Goal: Book appointment/travel/reservation

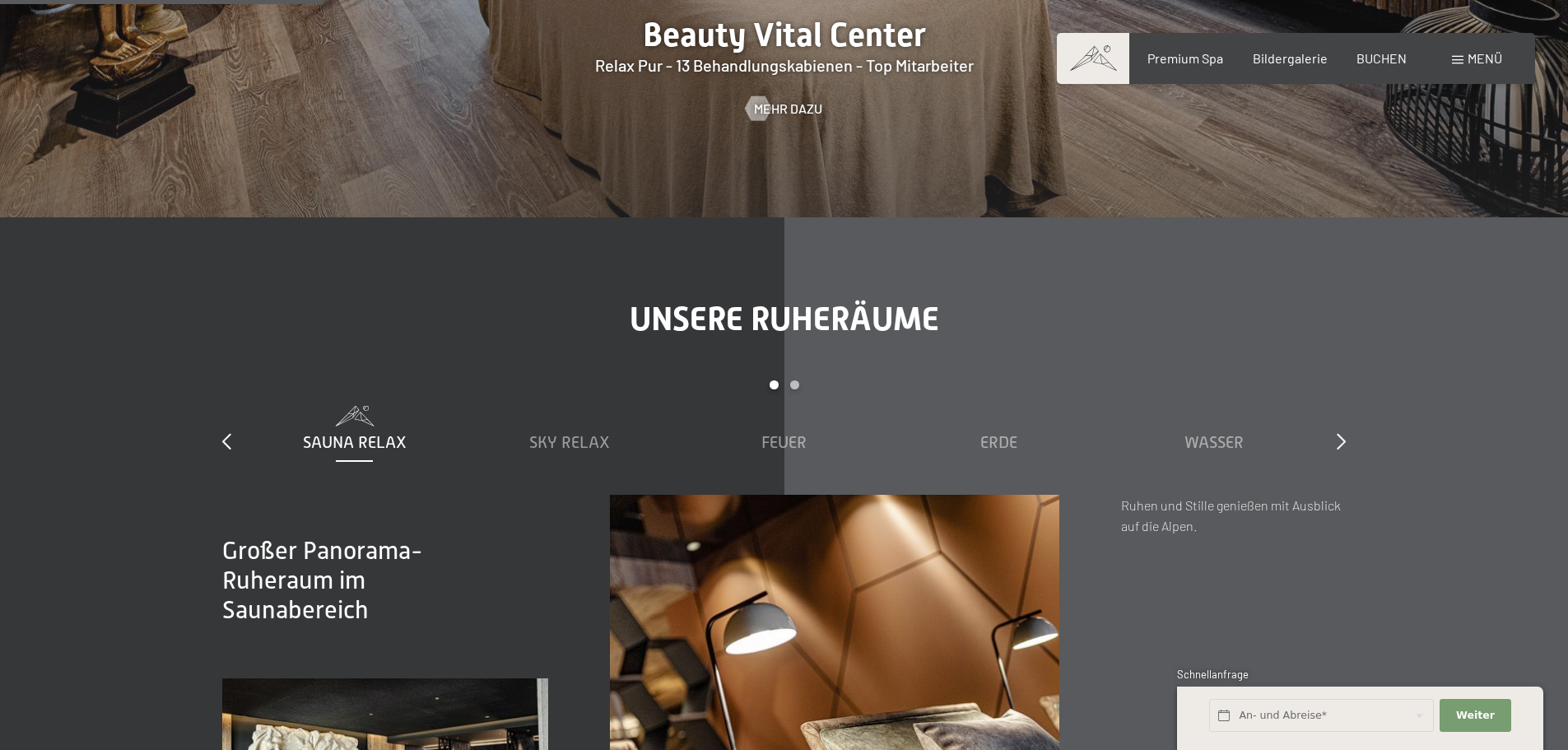
scroll to position [3128, 0]
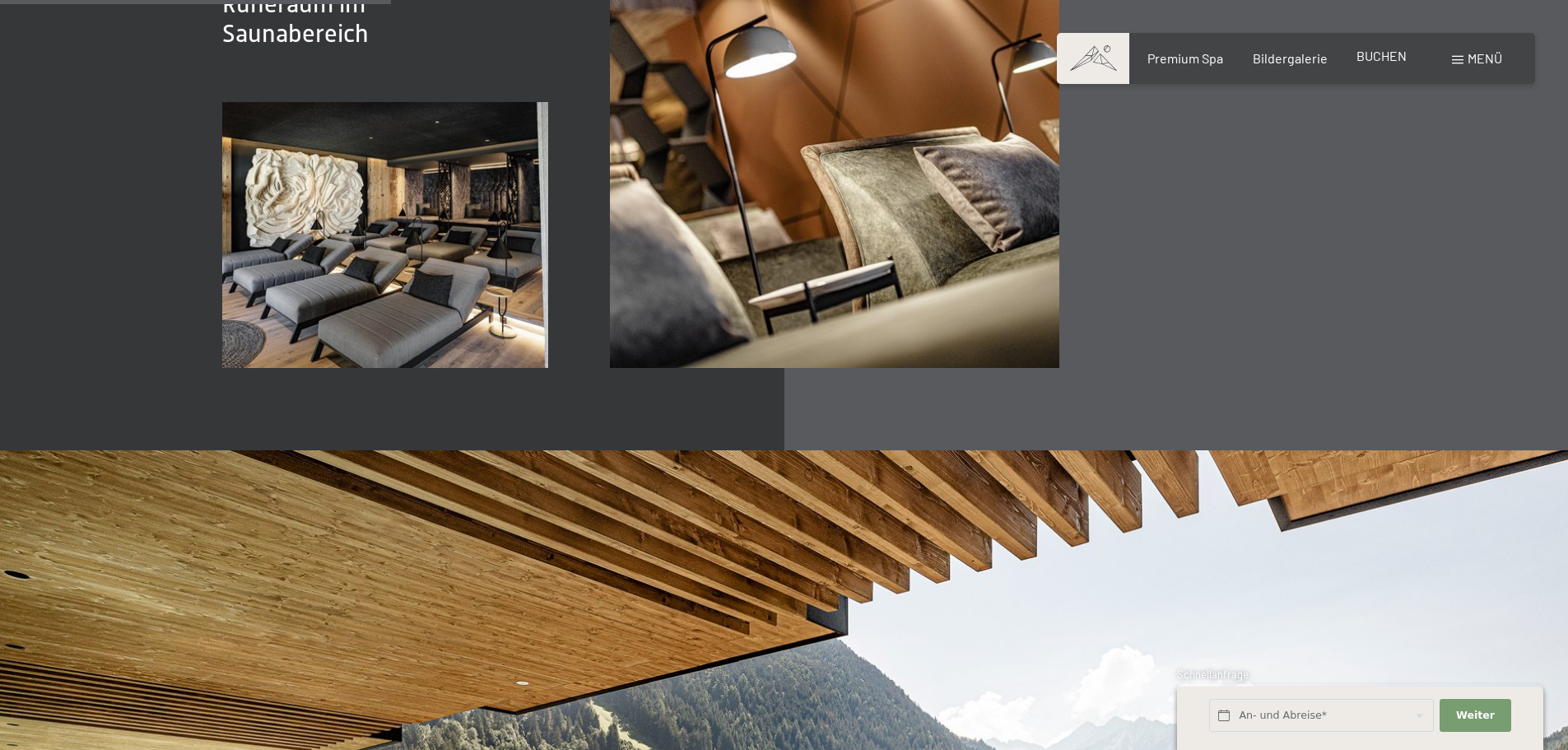
click at [1384, 67] on div "Premium Spa Bildergalerie BUCHEN" at bounding box center [1262, 58] width 346 height 18
click at [1391, 57] on span "BUCHEN" at bounding box center [1382, 56] width 51 height 16
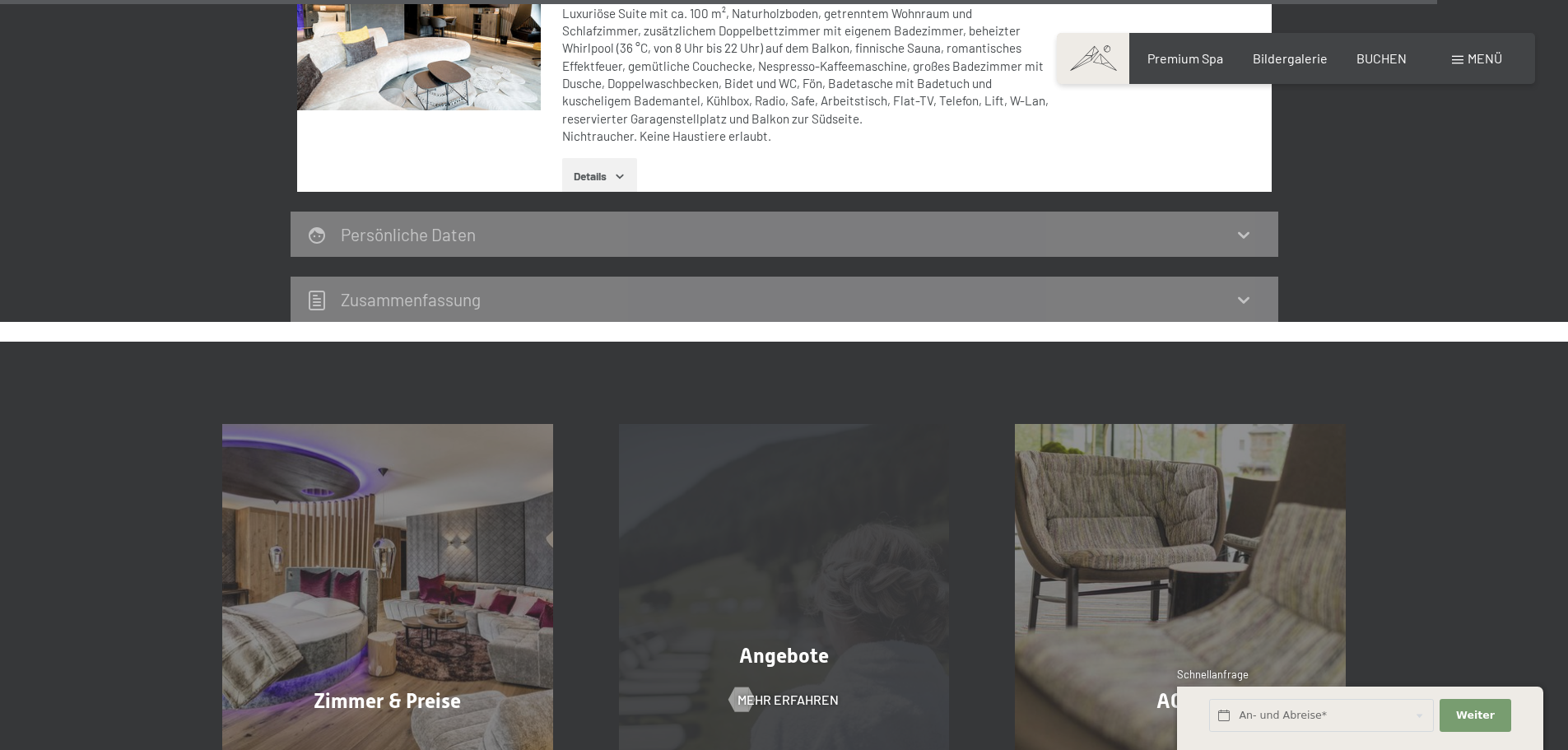
click at [794, 424] on div "Angebote Mehr erfahren" at bounding box center [784, 589] width 396 height 331
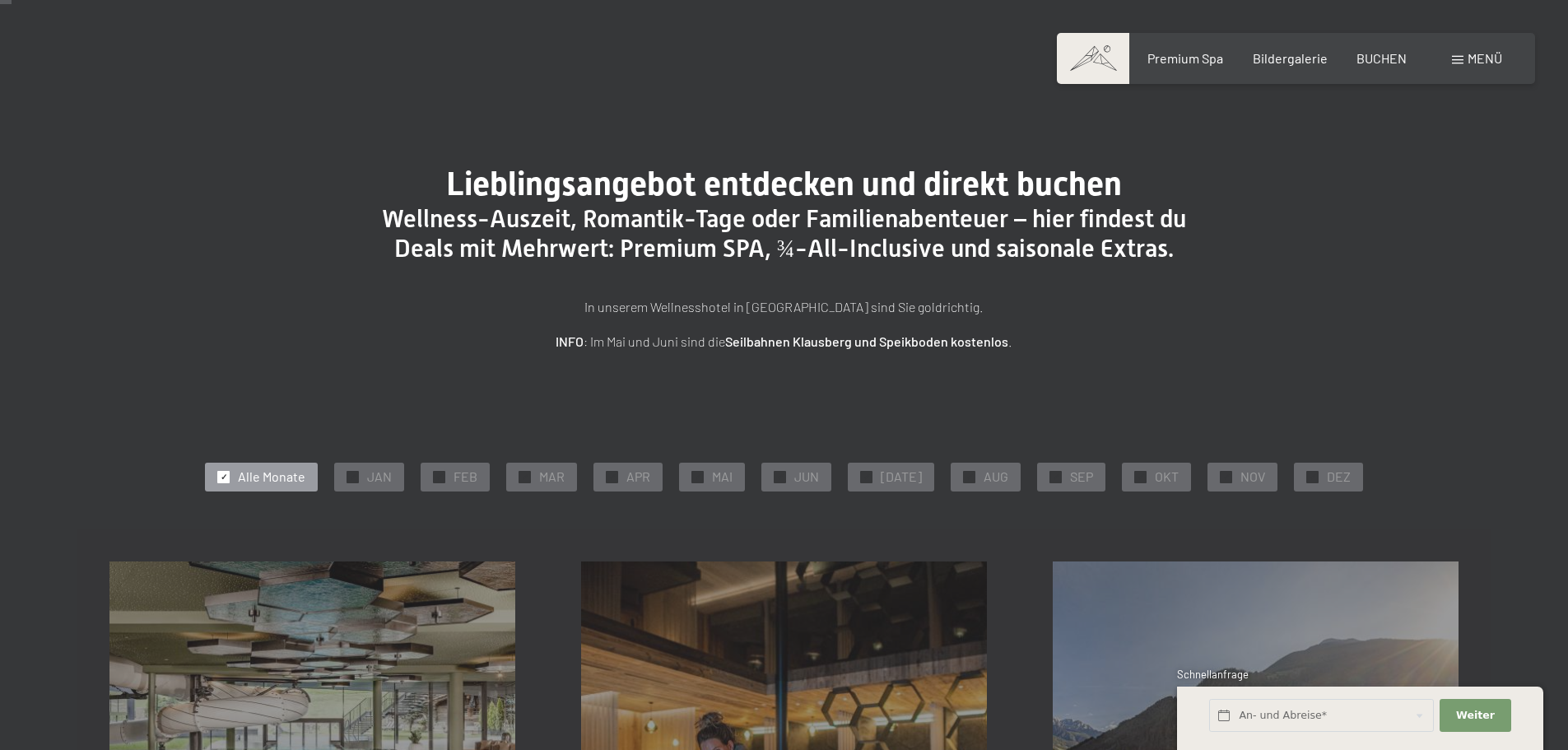
scroll to position [165, 0]
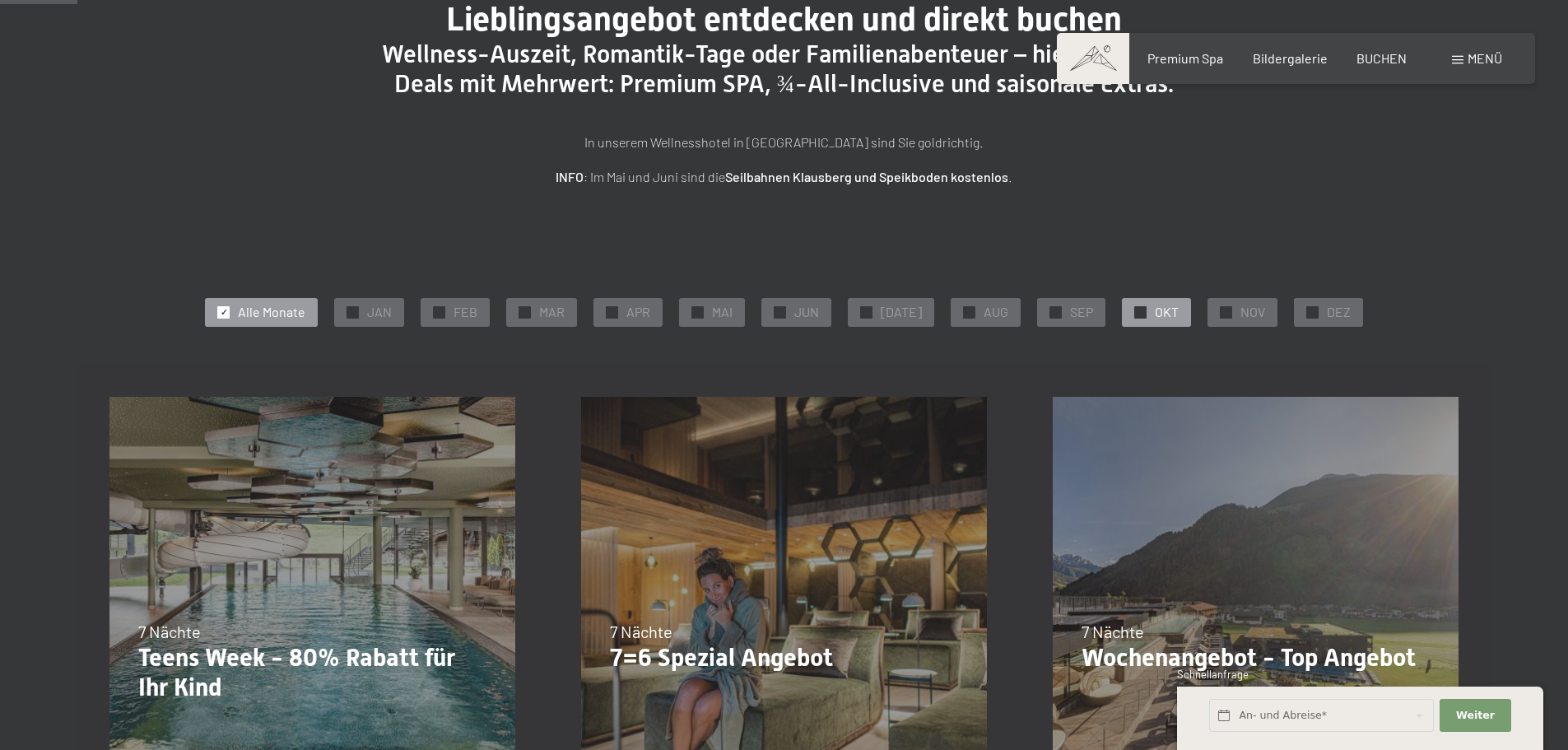
click at [1155, 313] on span "OKT" at bounding box center [1166, 312] width 24 height 18
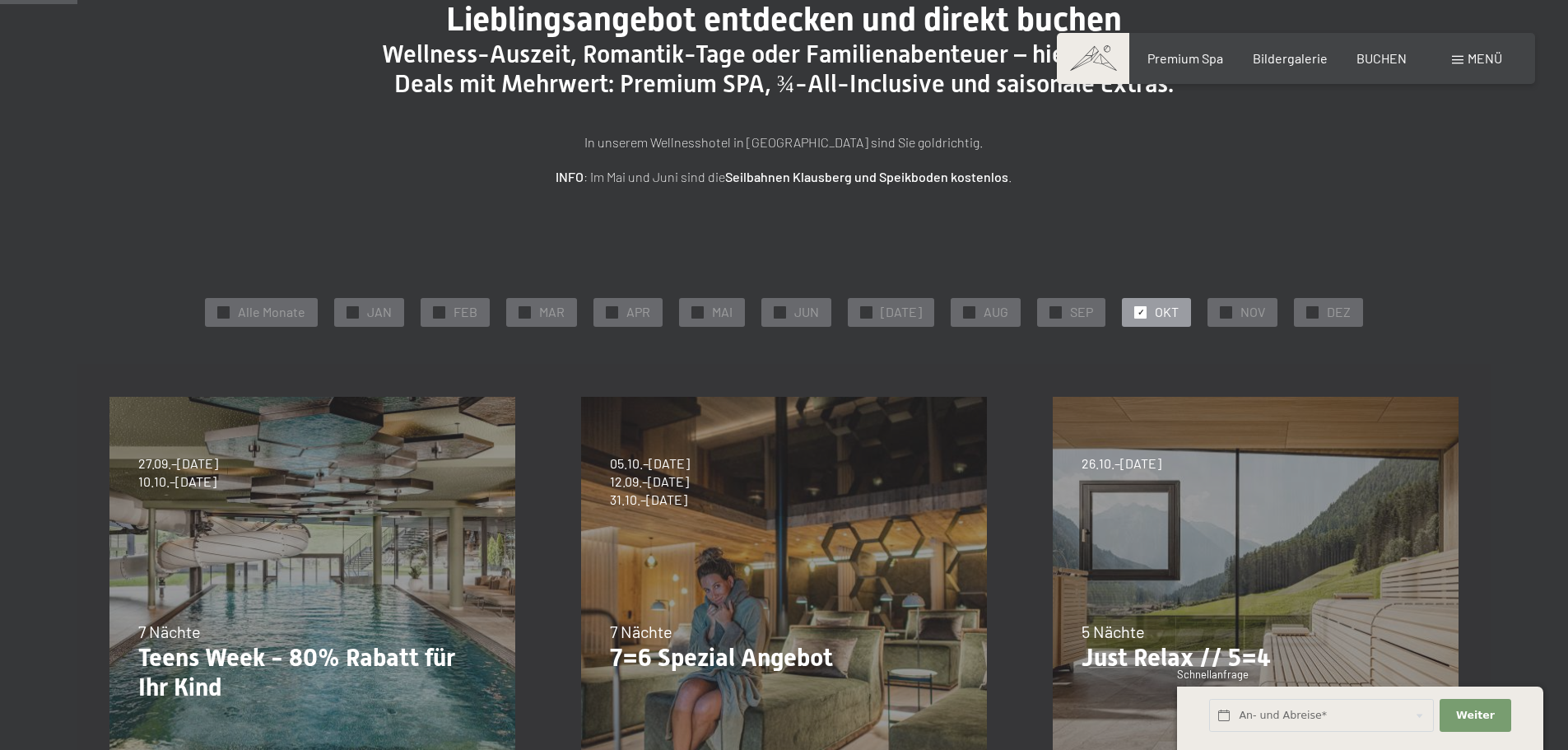
click at [1155, 313] on span "OKT" at bounding box center [1166, 312] width 24 height 18
click at [1248, 313] on span "NOV" at bounding box center [1253, 312] width 24 height 18
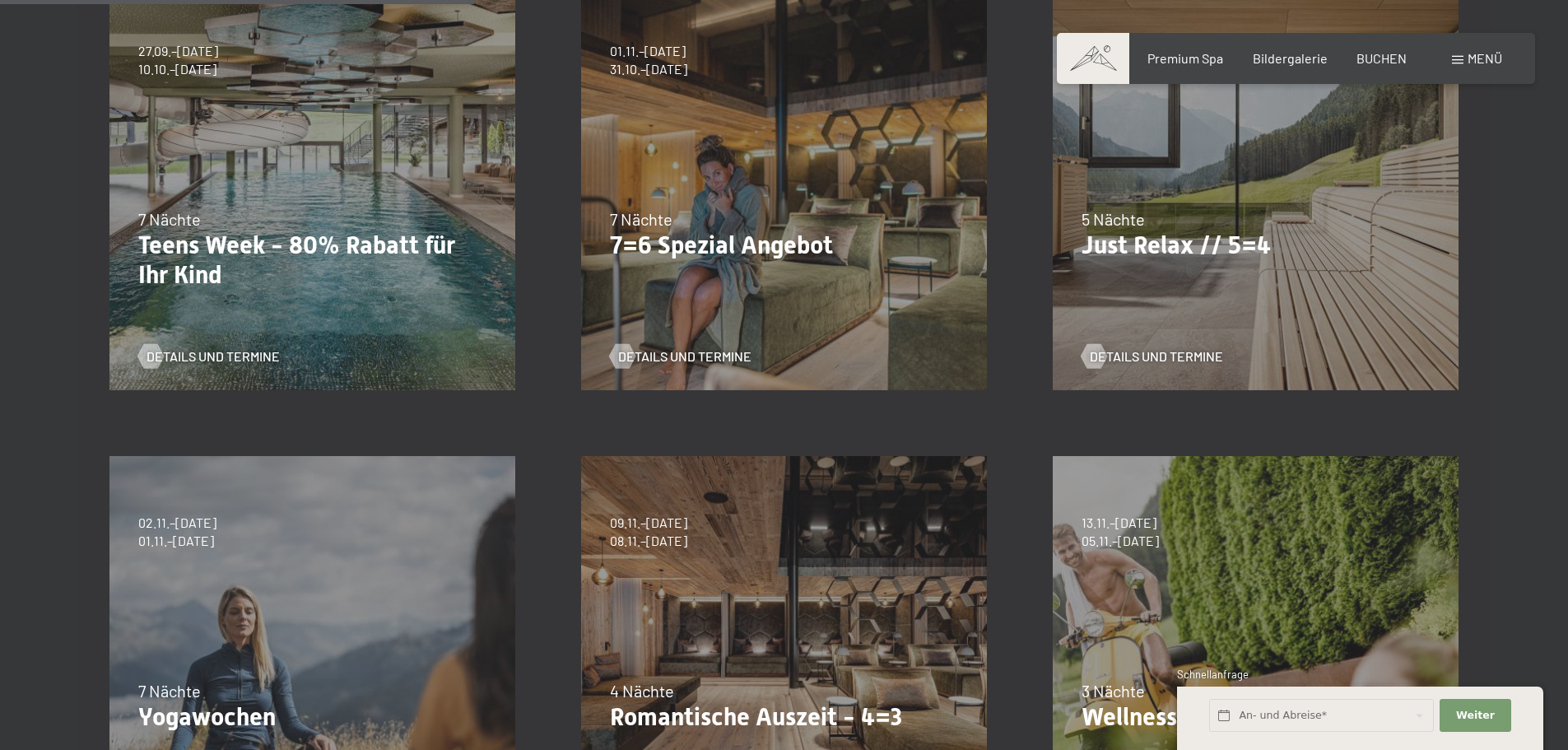
scroll to position [576, 0]
click at [1314, 230] on div "5 Nächte" at bounding box center [1255, 220] width 348 height 23
click at [1181, 352] on span "Details und Termine" at bounding box center [1173, 357] width 134 height 18
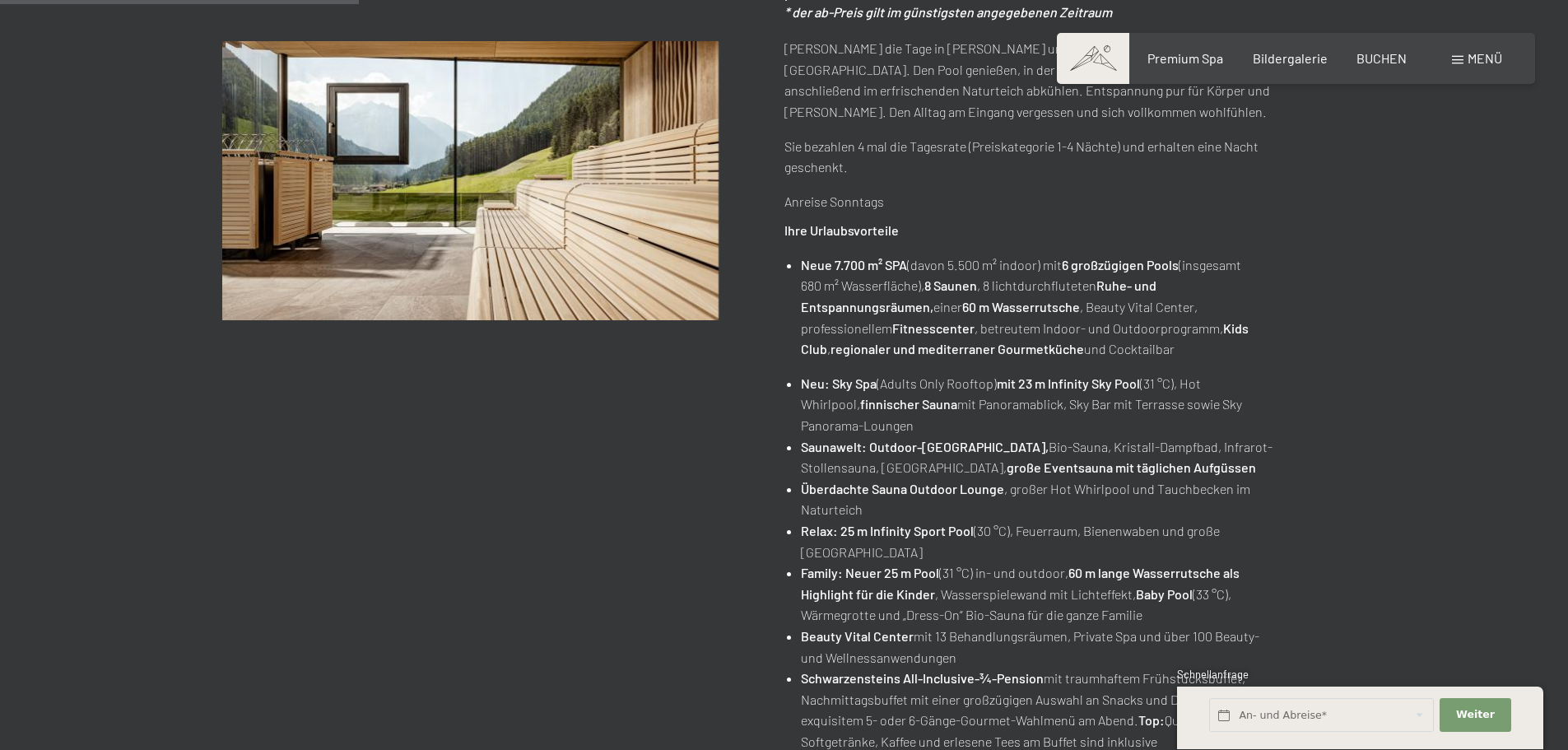
scroll to position [494, 0]
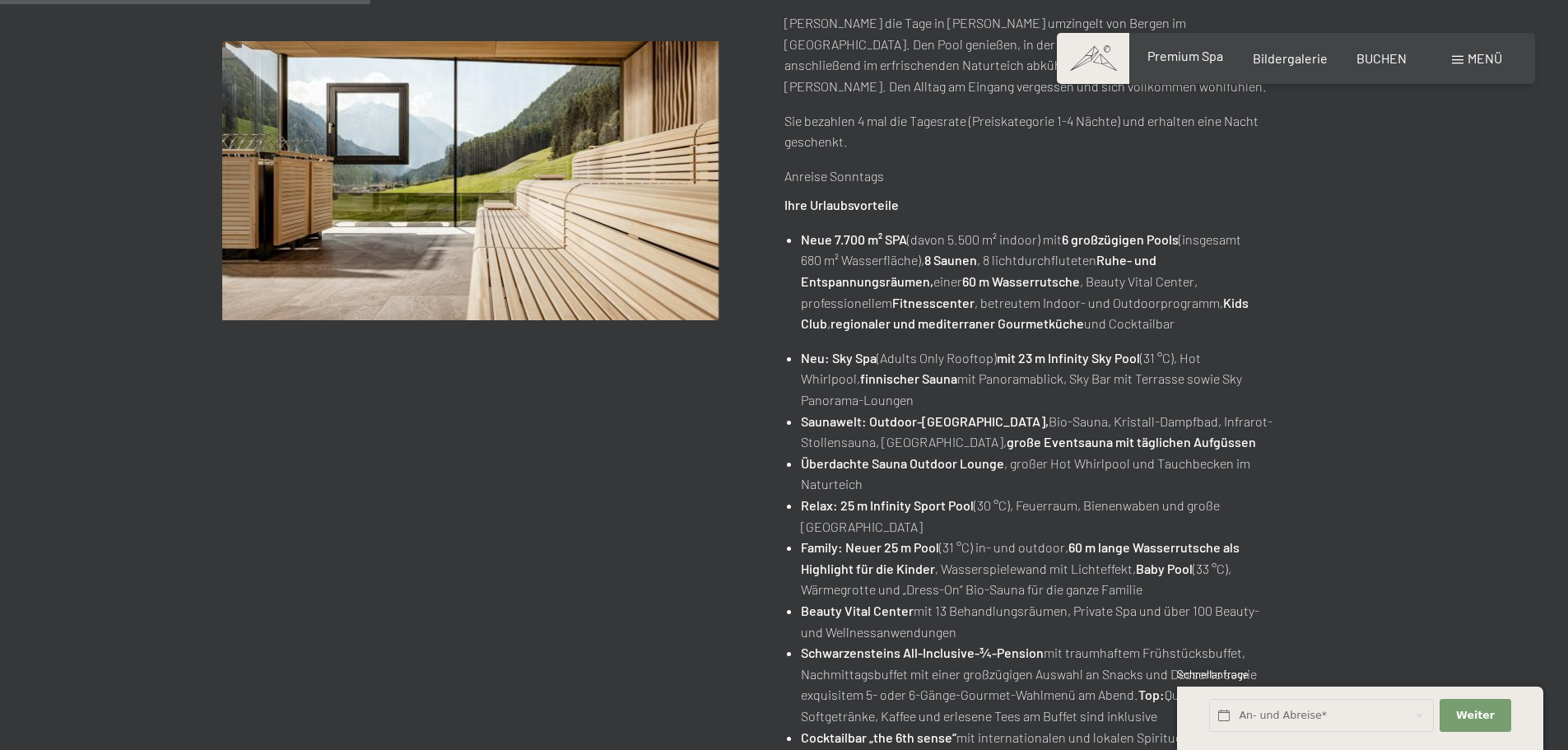
click at [1206, 57] on span "Premium Spa" at bounding box center [1185, 56] width 76 height 16
